Goal: Task Accomplishment & Management: Manage account settings

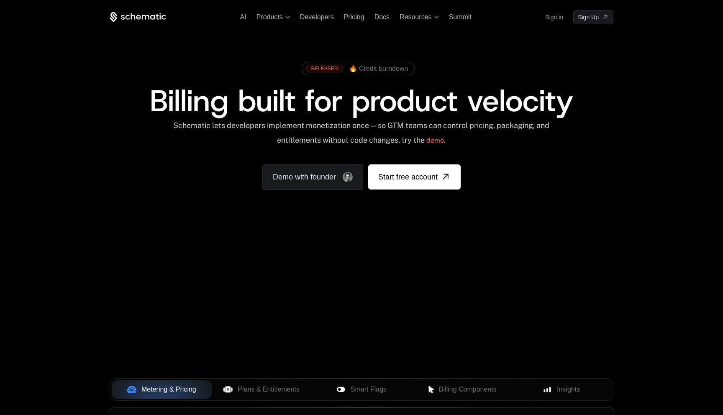
click at [554, 17] on link "Sign in" at bounding box center [554, 16] width 18 height 13
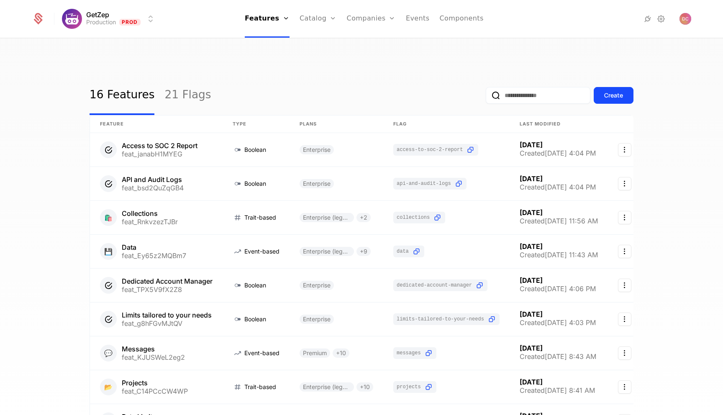
click at [363, 42] on link "Companies" at bounding box center [376, 41] width 38 height 7
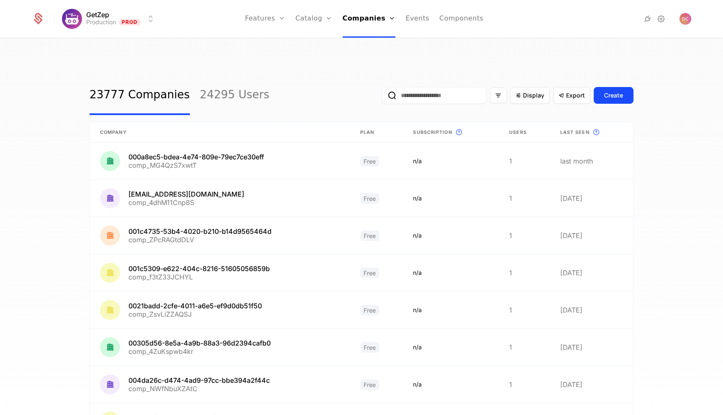
click at [410, 87] on input "email" at bounding box center [434, 95] width 105 height 17
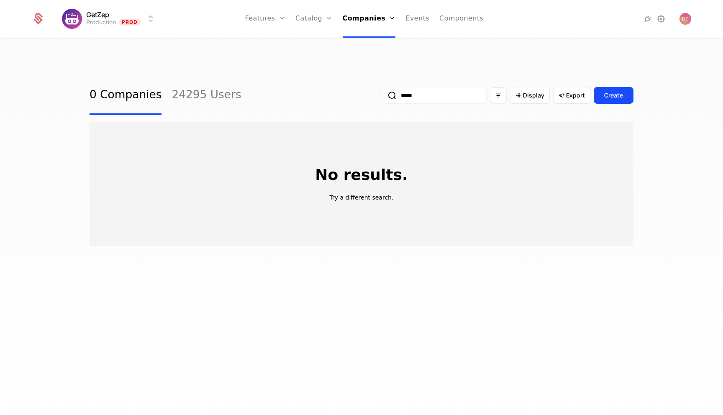
drag, startPoint x: 435, startPoint y: 81, endPoint x: 386, endPoint y: 78, distance: 49.0
click at [387, 87] on div "*****" at bounding box center [434, 95] width 105 height 17
paste input "**********"
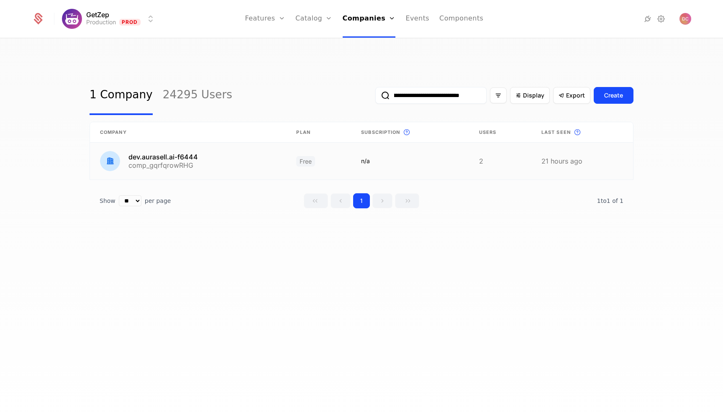
type input "**********"
click at [188, 143] on link at bounding box center [188, 161] width 196 height 37
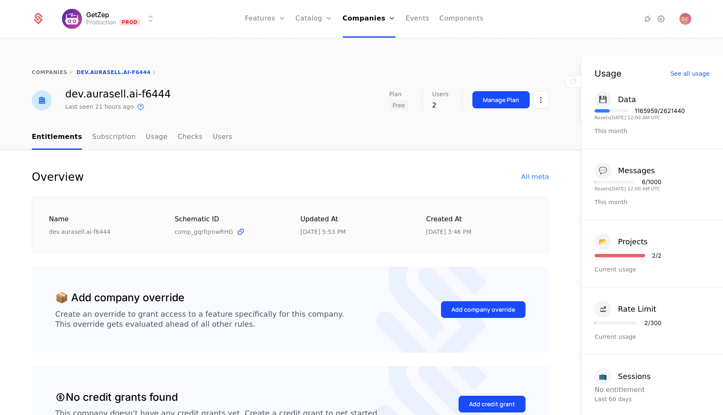
click at [517, 96] on div "Manage Plan" at bounding box center [501, 100] width 36 height 8
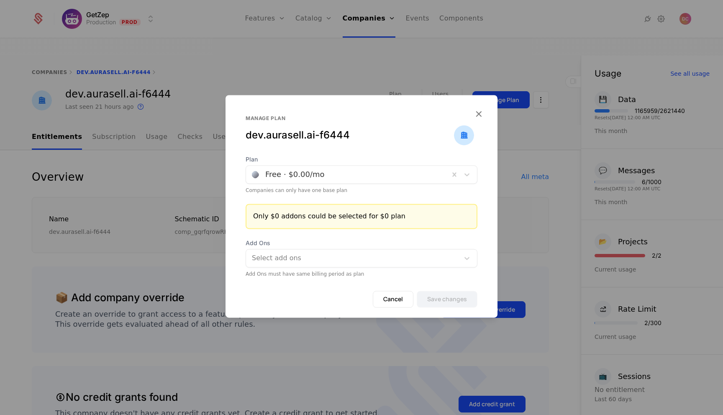
click at [349, 171] on div at bounding box center [348, 175] width 192 height 12
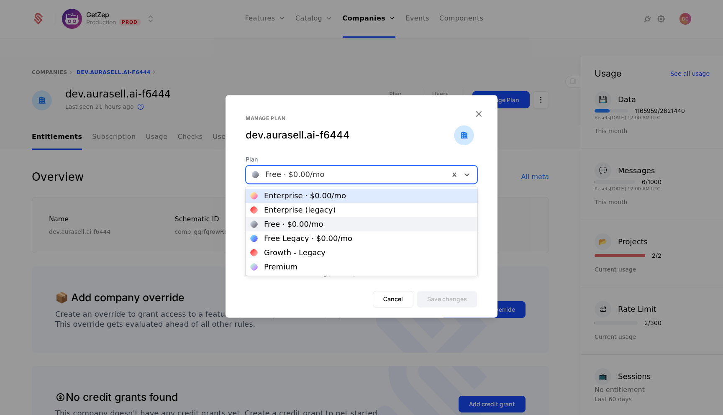
click at [342, 198] on div "Enterprise · $0.00 /mo" at bounding box center [362, 196] width 222 height 8
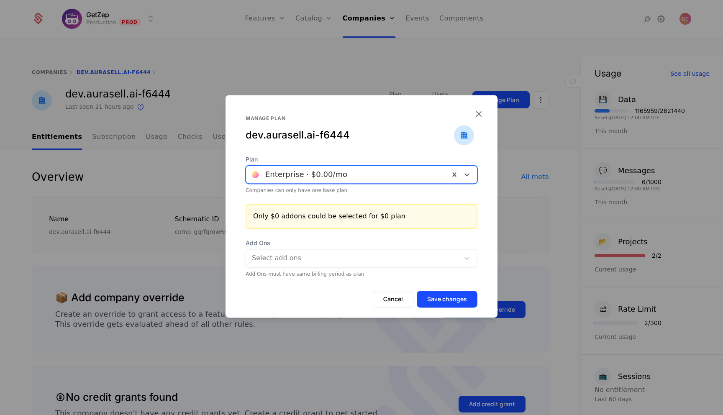
click at [452, 298] on button "Save changes" at bounding box center [447, 299] width 61 height 17
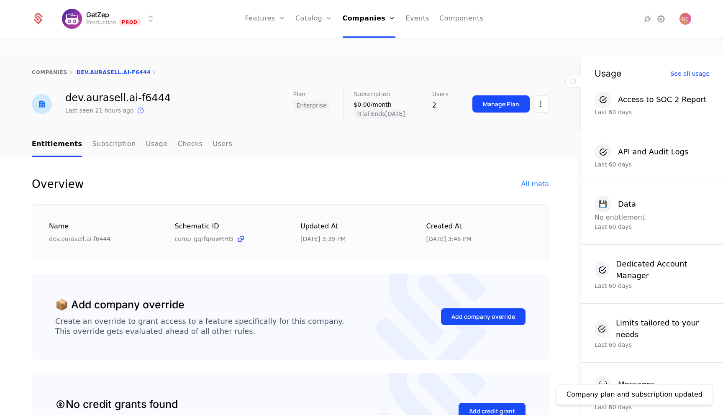
click at [116, 132] on link "Subscription" at bounding box center [114, 144] width 44 height 25
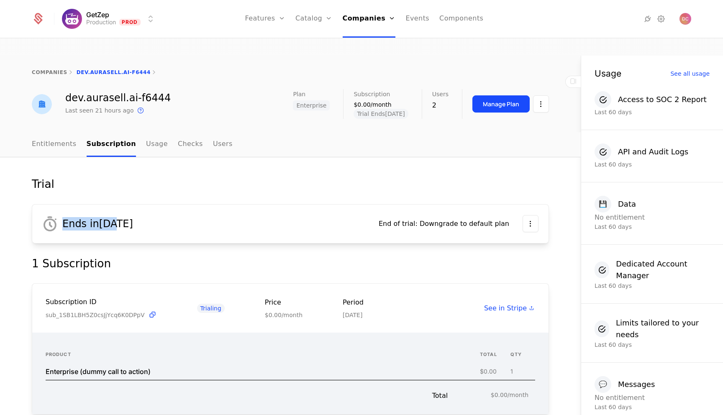
drag, startPoint x: 174, startPoint y: 207, endPoint x: 111, endPoint y: 205, distance: 63.2
click at [112, 211] on div "Ends in October 24, 2025" at bounding box center [203, 223] width 323 height 25
click at [111, 211] on div "Ends in October 24, 2025" at bounding box center [203, 223] width 323 height 25
drag, startPoint x: 111, startPoint y: 205, endPoint x: 156, endPoint y: 205, distance: 45.2
click at [156, 211] on div "Ends in October 24, 2025" at bounding box center [203, 223] width 323 height 25
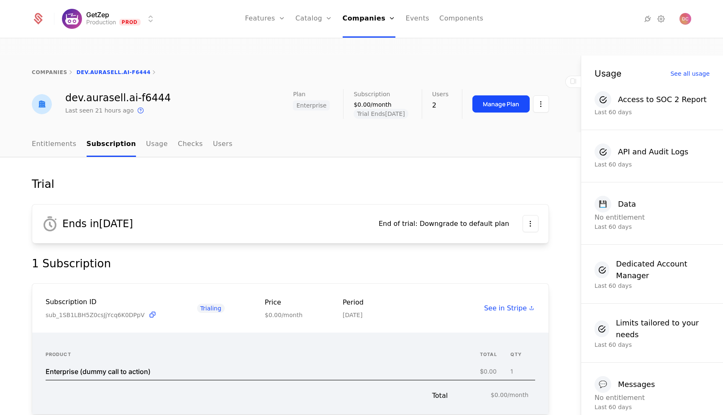
click at [563, 34] on nav "Features Features Flags Catalog Plans Add Ons Credits Configuration Companies C…" at bounding box center [364, 19] width 404 height 38
